Goal: Transaction & Acquisition: Book appointment/travel/reservation

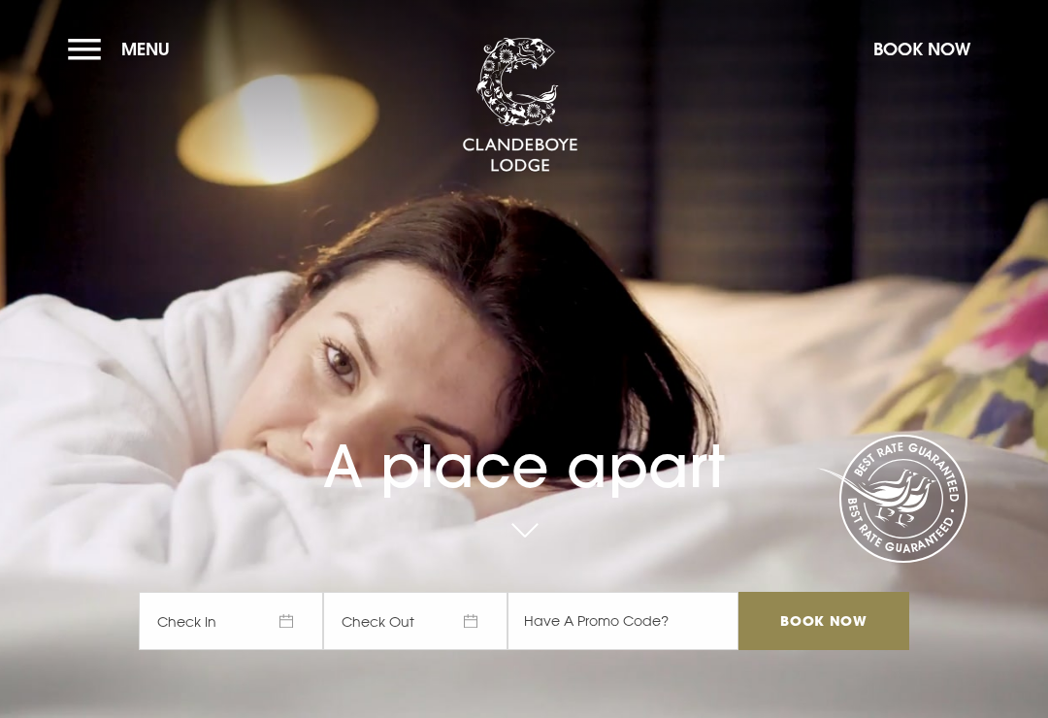
click at [296, 650] on span "Check In" at bounding box center [231, 621] width 184 height 58
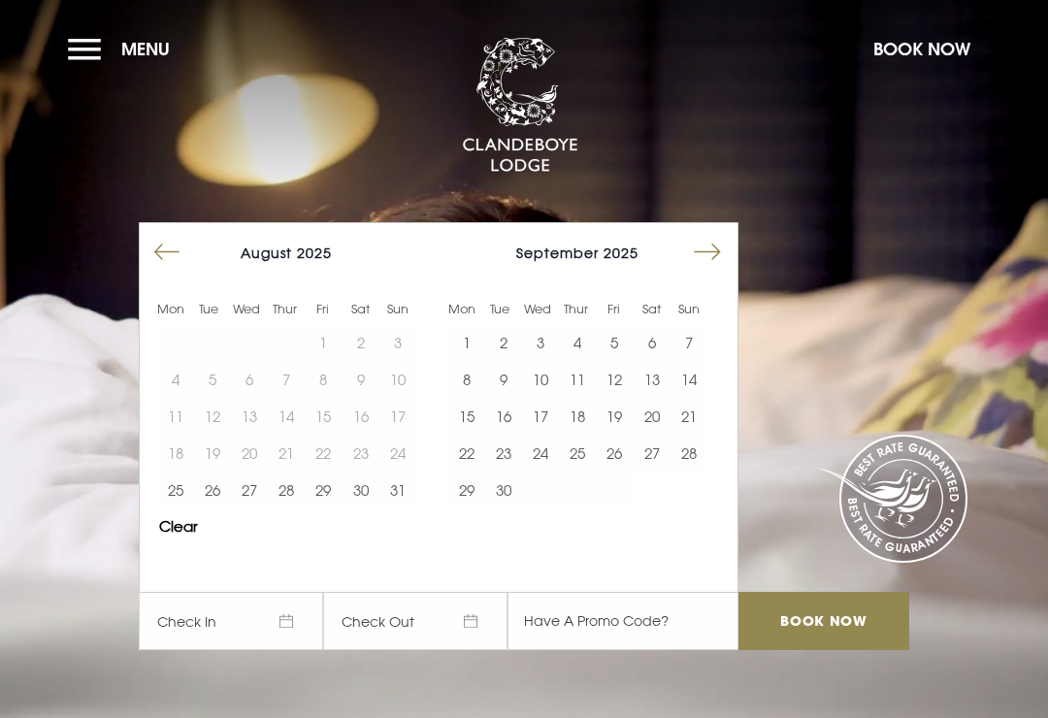
click at [225, 509] on button "26" at bounding box center [212, 490] width 37 height 37
click at [227, 509] on button "26" at bounding box center [212, 490] width 37 height 37
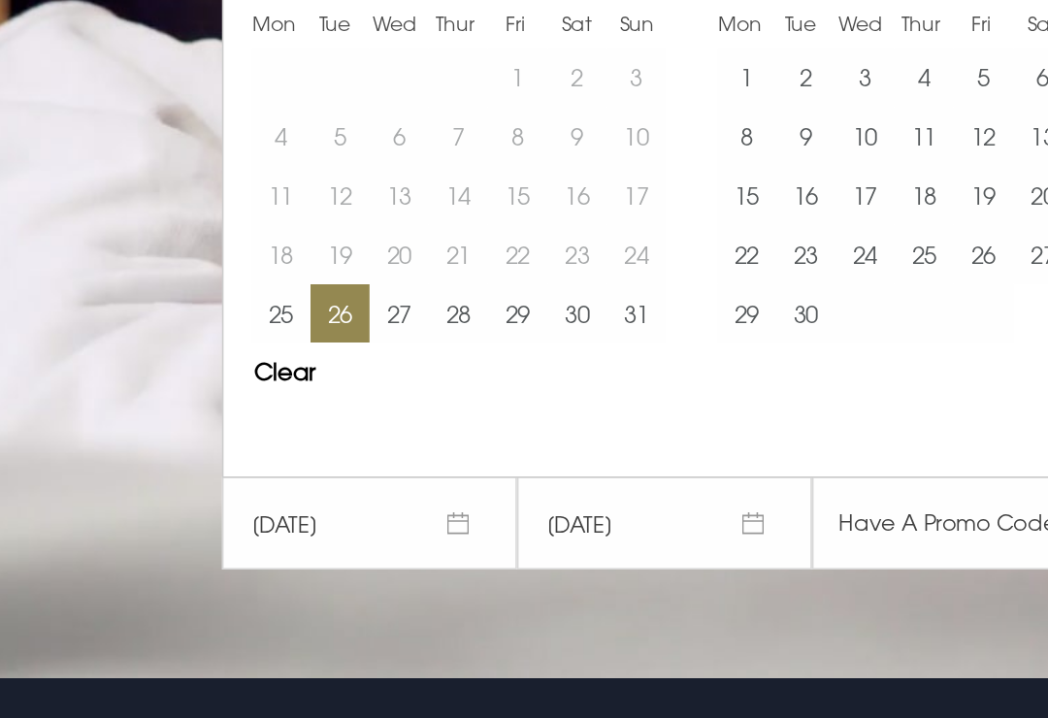
scroll to position [26, 0]
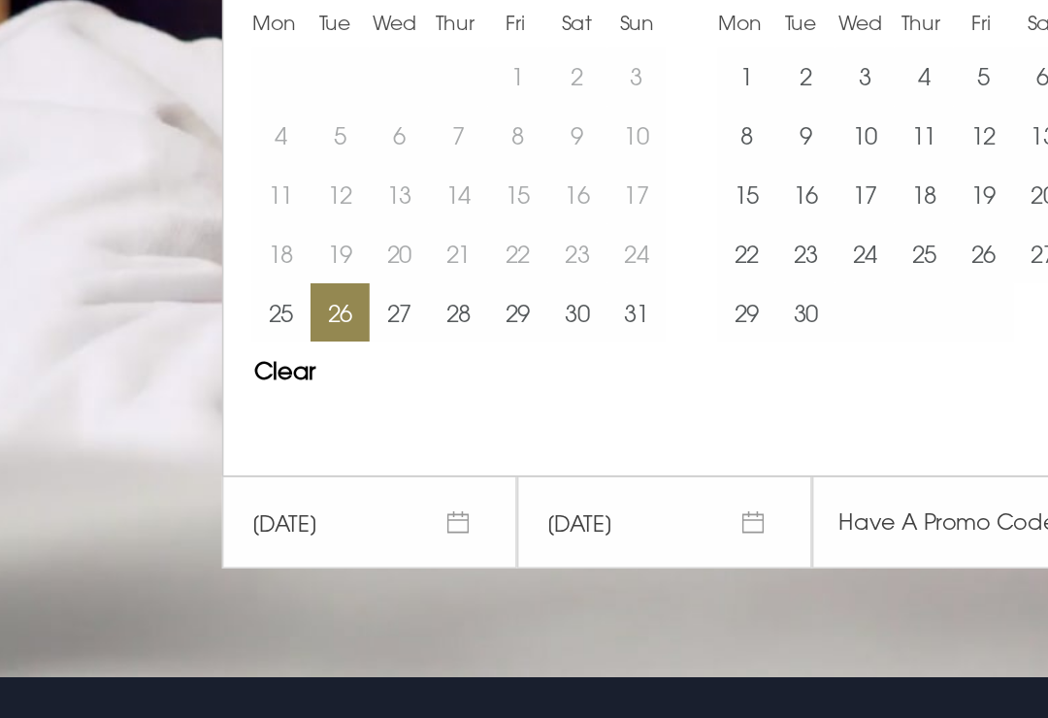
click at [256, 445] on button "27" at bounding box center [249, 463] width 37 height 37
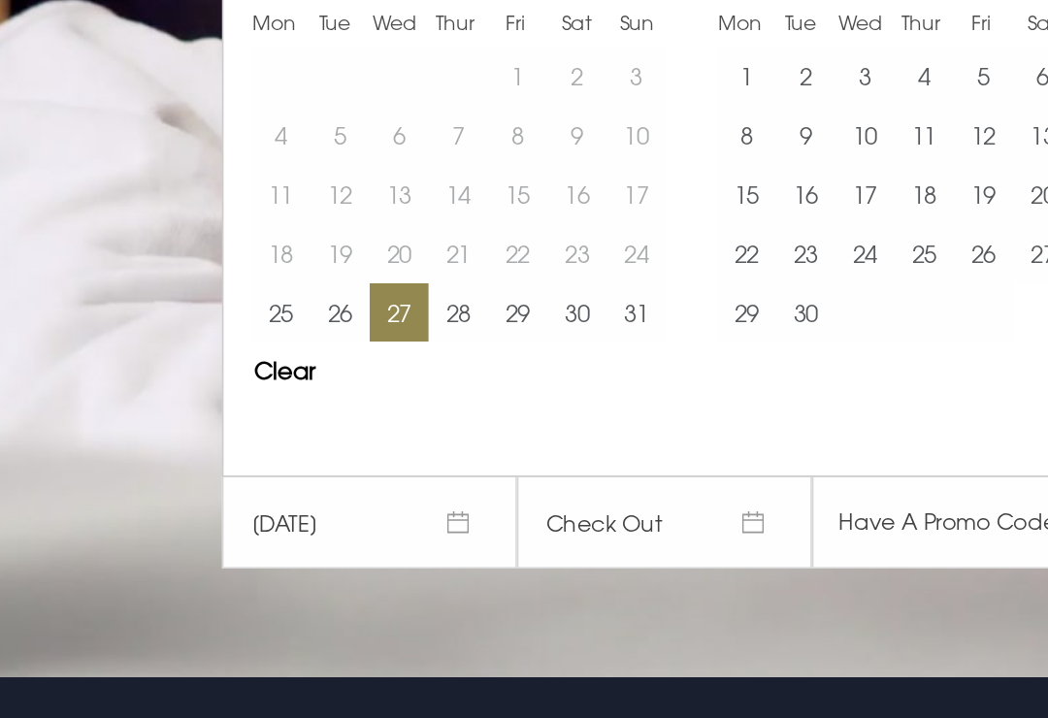
click at [214, 445] on button "26" at bounding box center [212, 463] width 37 height 37
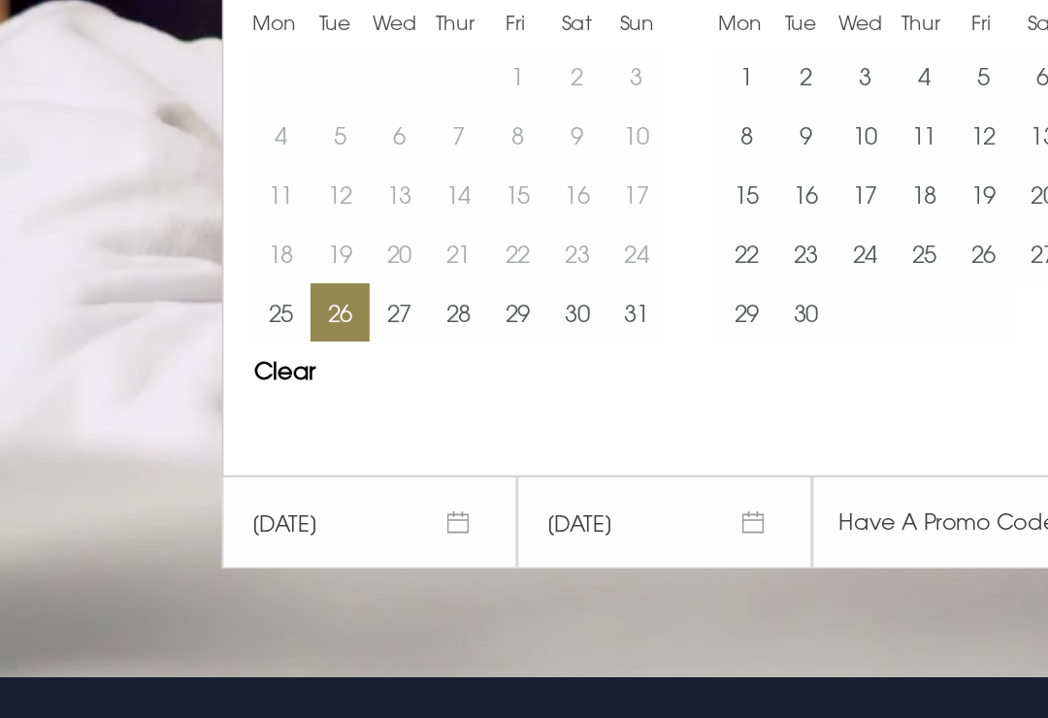
click at [254, 445] on button "27" at bounding box center [249, 463] width 37 height 37
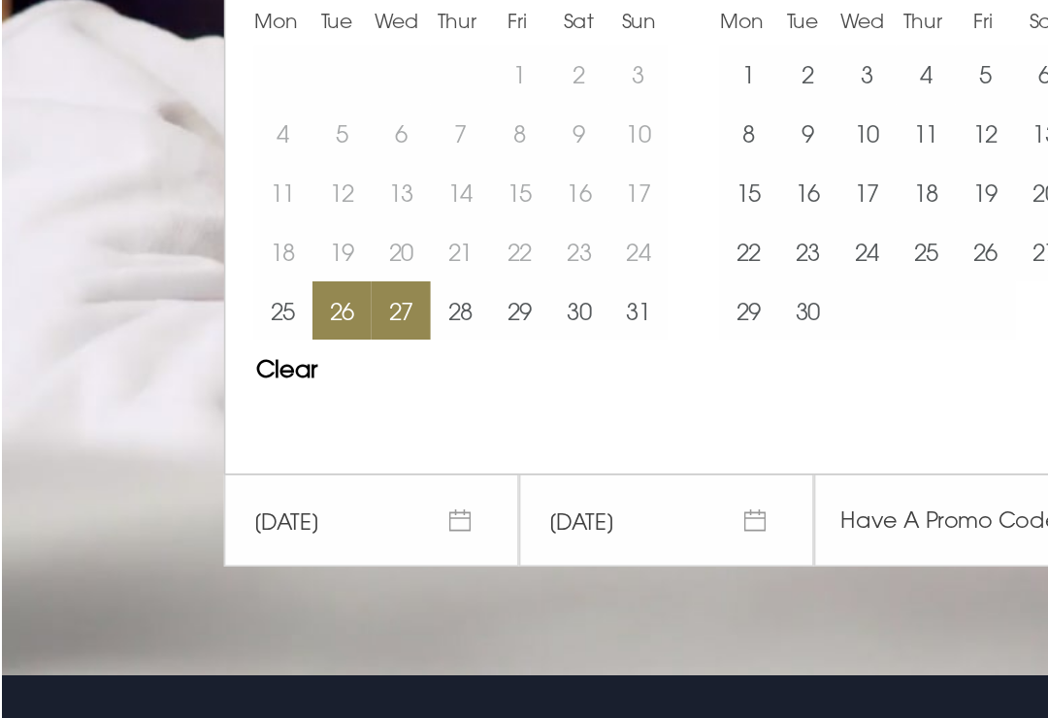
scroll to position [49, 0]
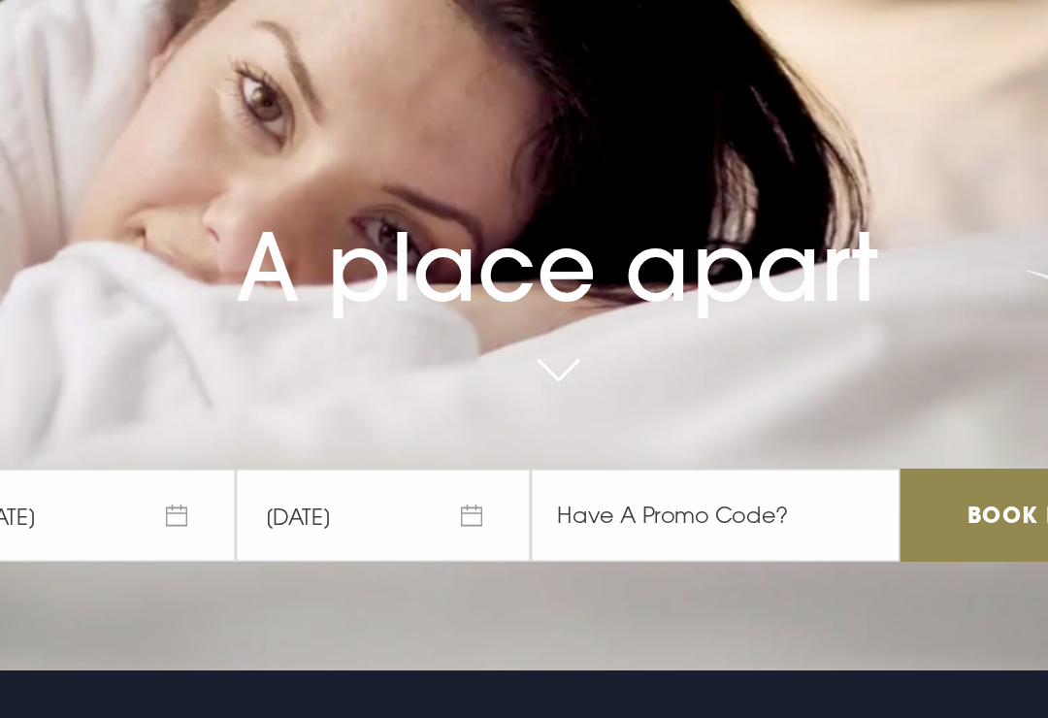
click at [739, 543] on input "Book Now" at bounding box center [824, 572] width 171 height 58
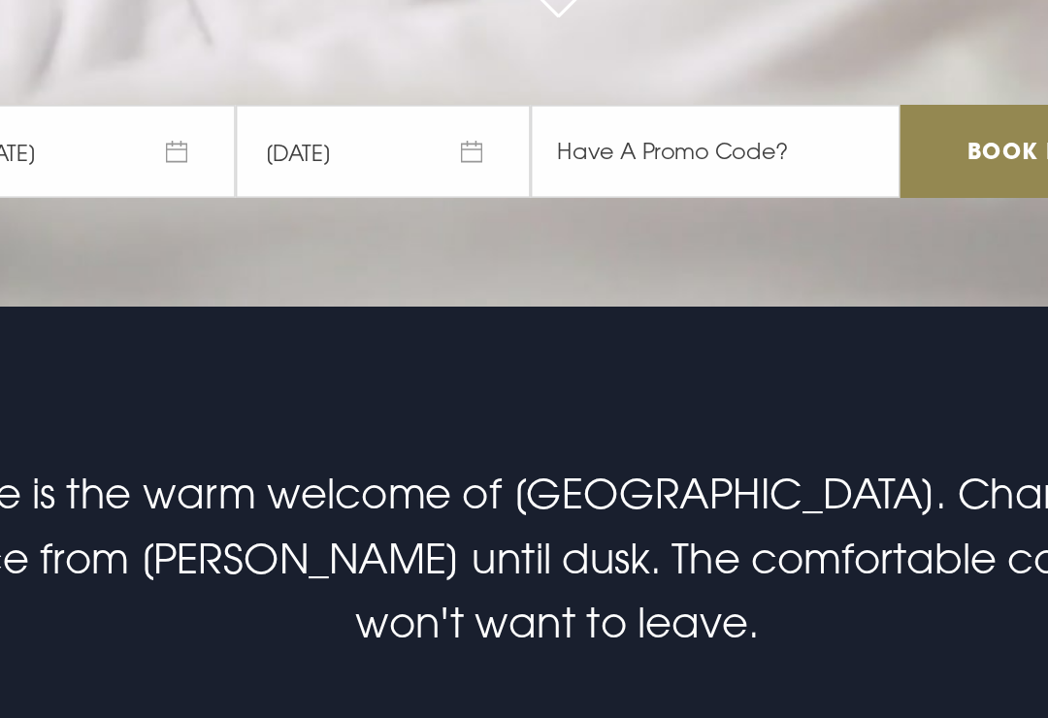
scroll to position [296, 0]
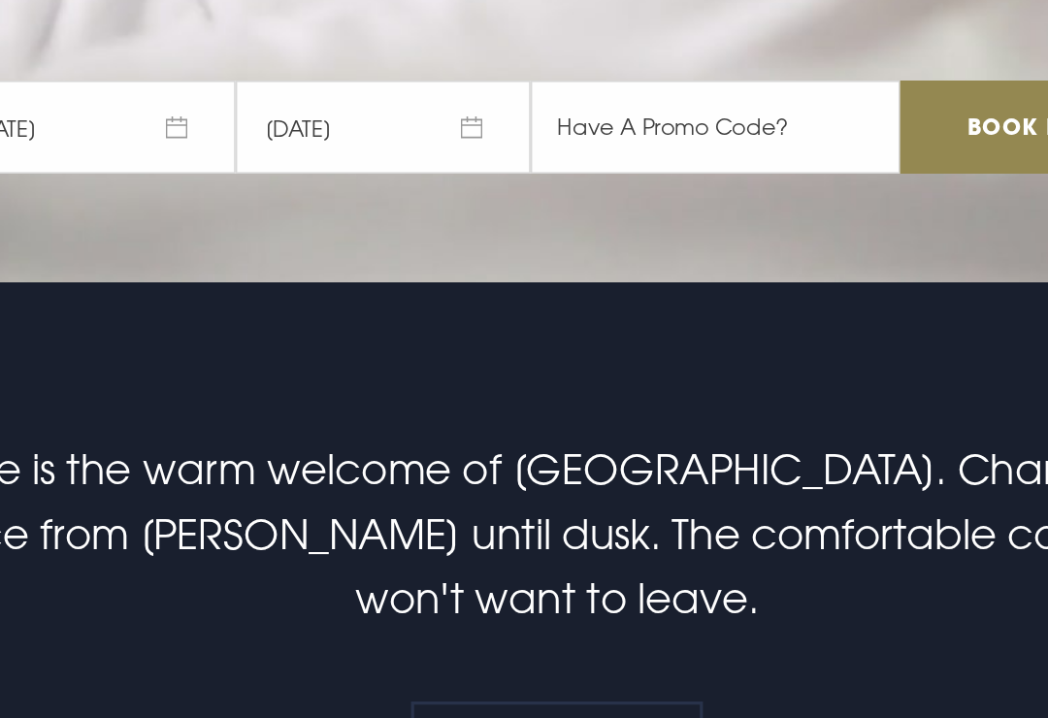
click at [139, 296] on span "[DATE]" at bounding box center [231, 325] width 184 height 58
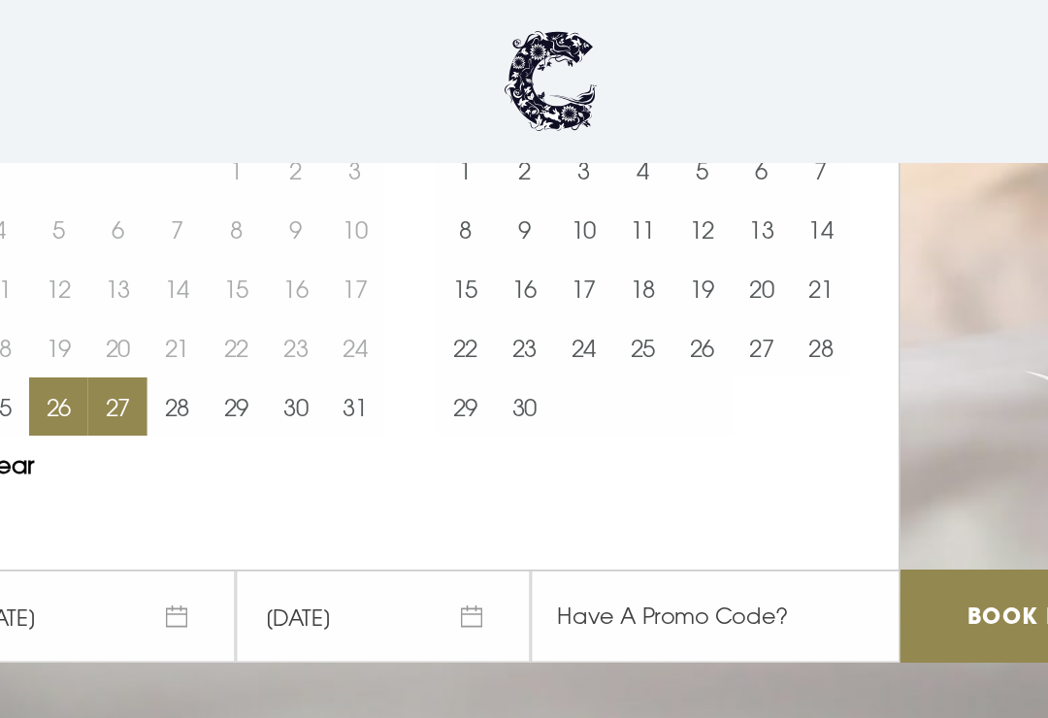
scroll to position [213, 0]
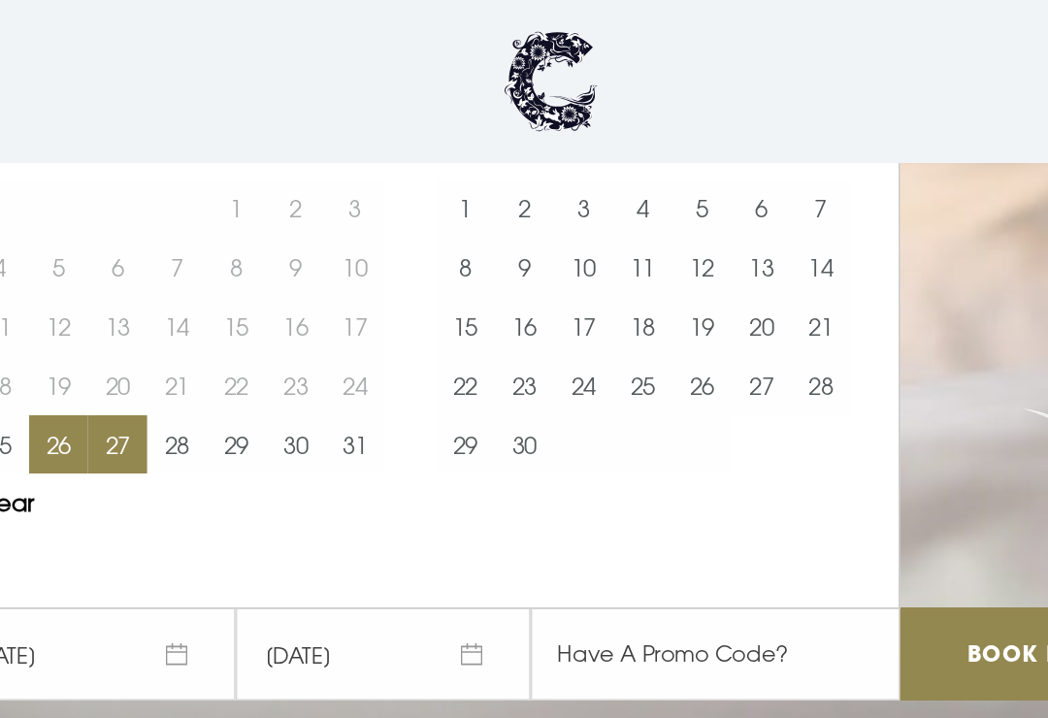
click at [194, 296] on button "26" at bounding box center [212, 277] width 37 height 37
click at [268, 296] on button "28" at bounding box center [286, 277] width 37 height 37
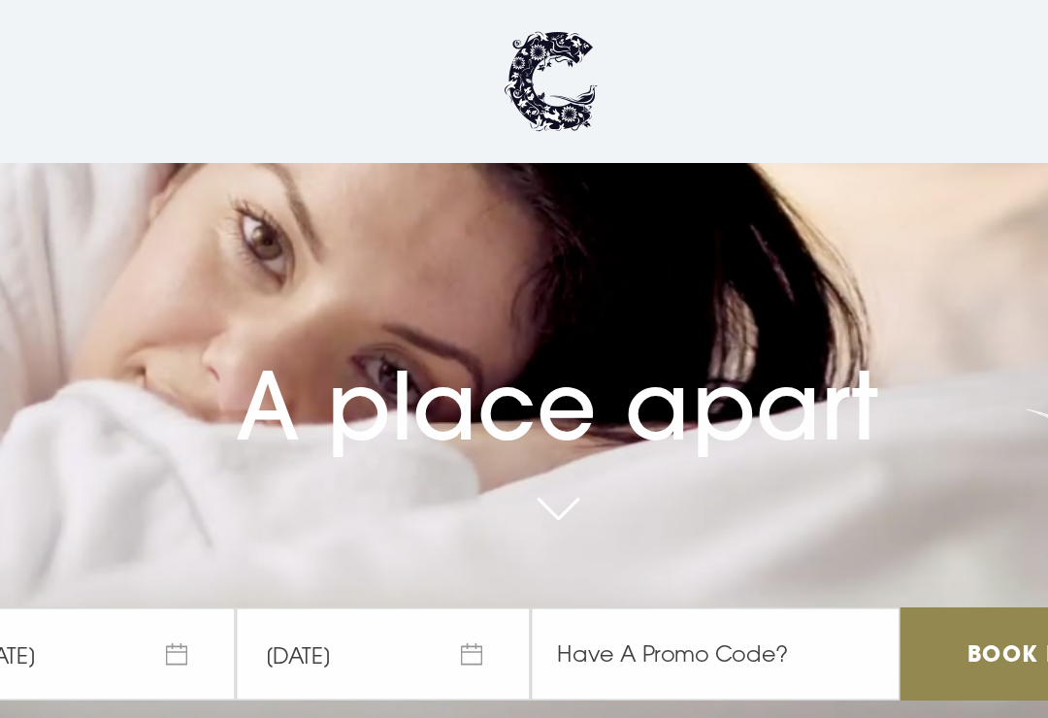
click at [739, 433] on input "Book Now" at bounding box center [824, 408] width 171 height 58
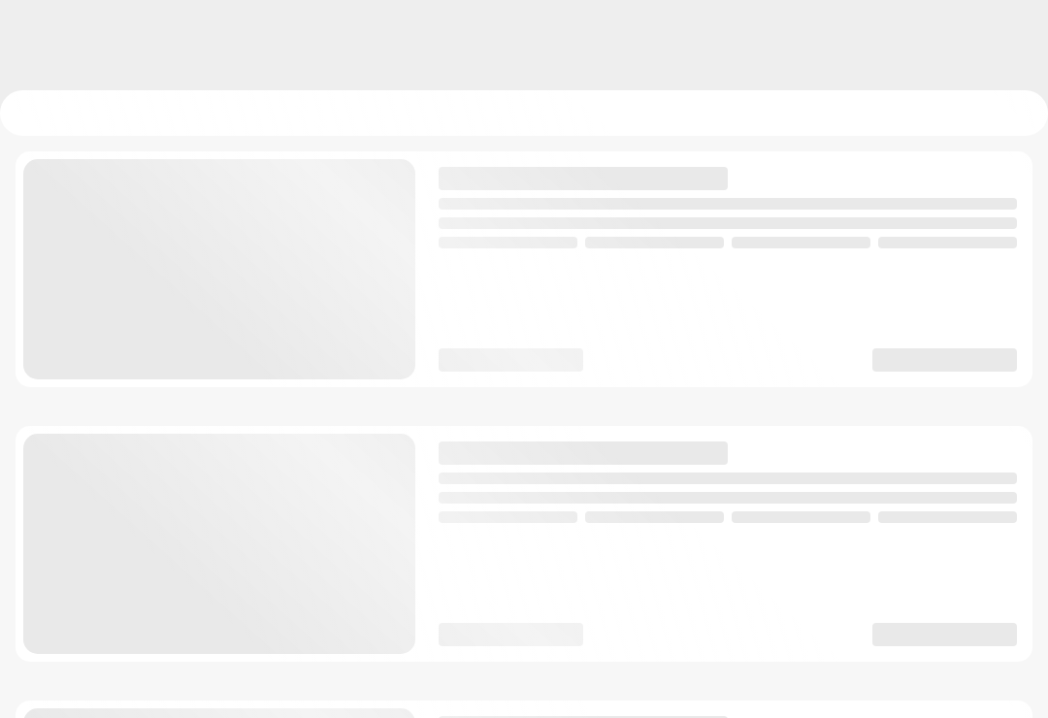
scroll to position [4, 0]
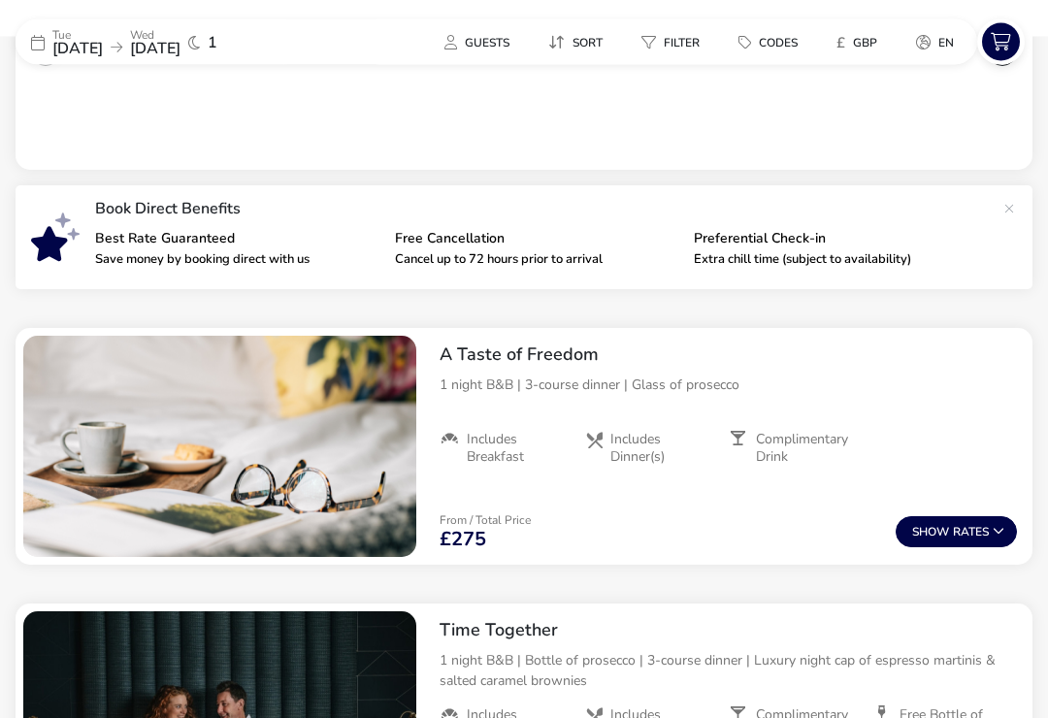
scroll to position [583, 0]
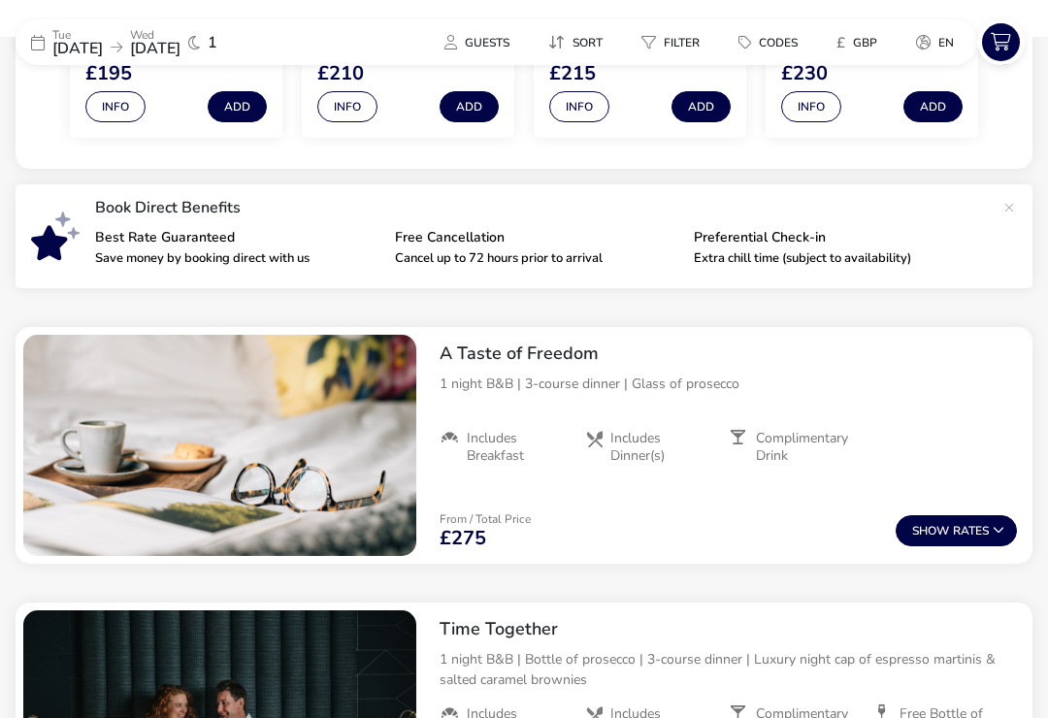
click at [1000, 520] on button "Show Rates" at bounding box center [956, 530] width 121 height 31
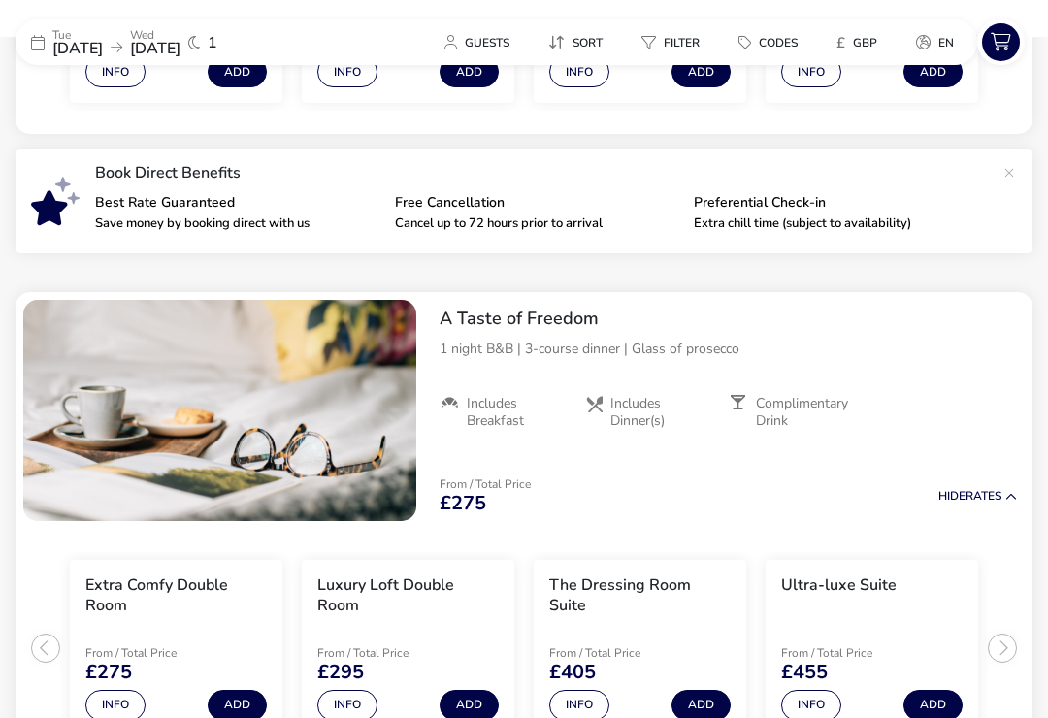
scroll to position [616, 0]
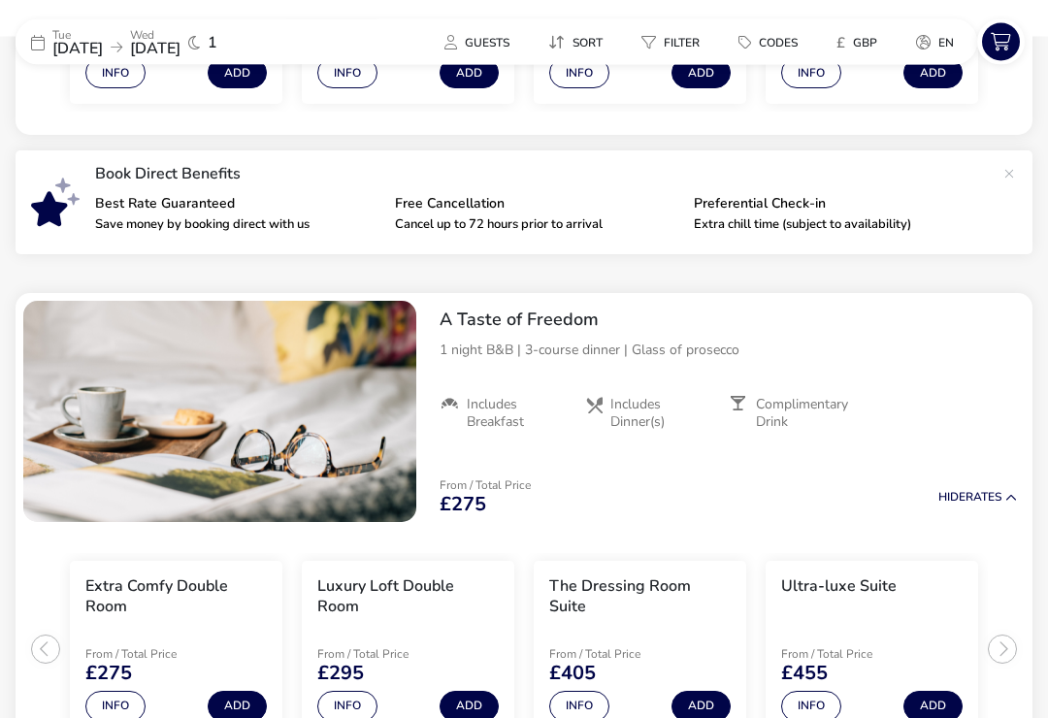
scroll to position [261, 0]
